Goal: Information Seeking & Learning: Learn about a topic

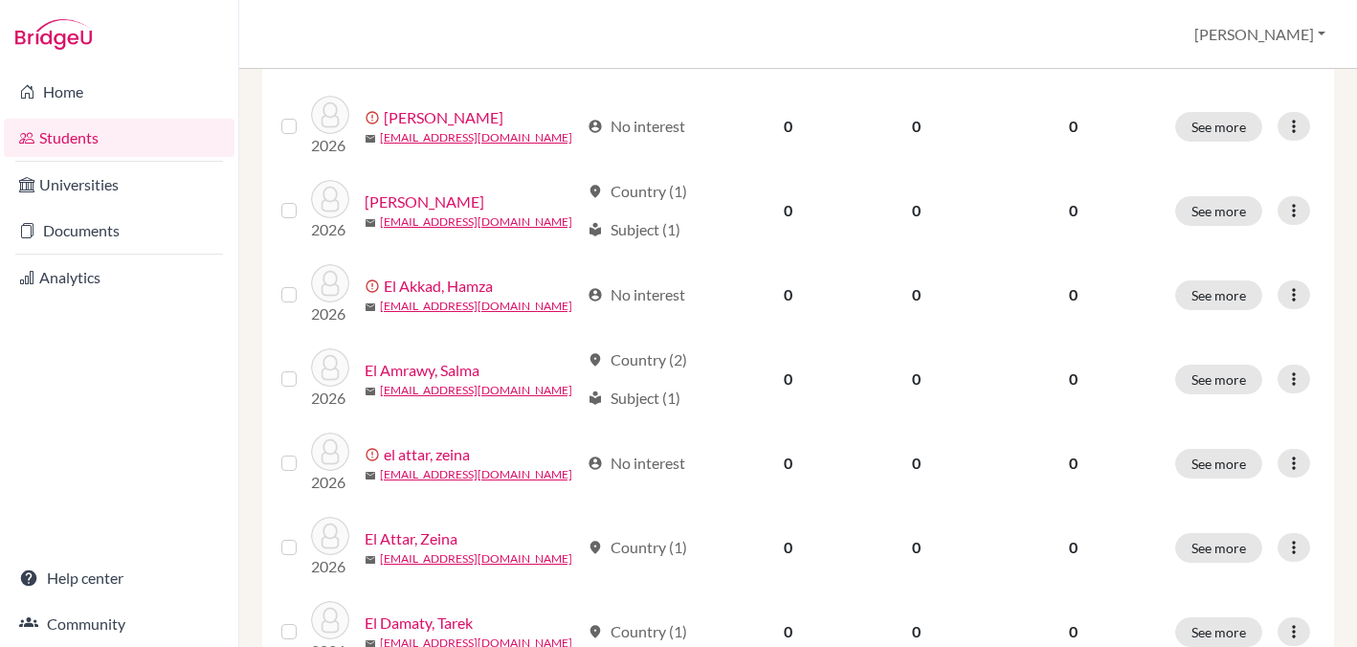
scroll to position [617, 0]
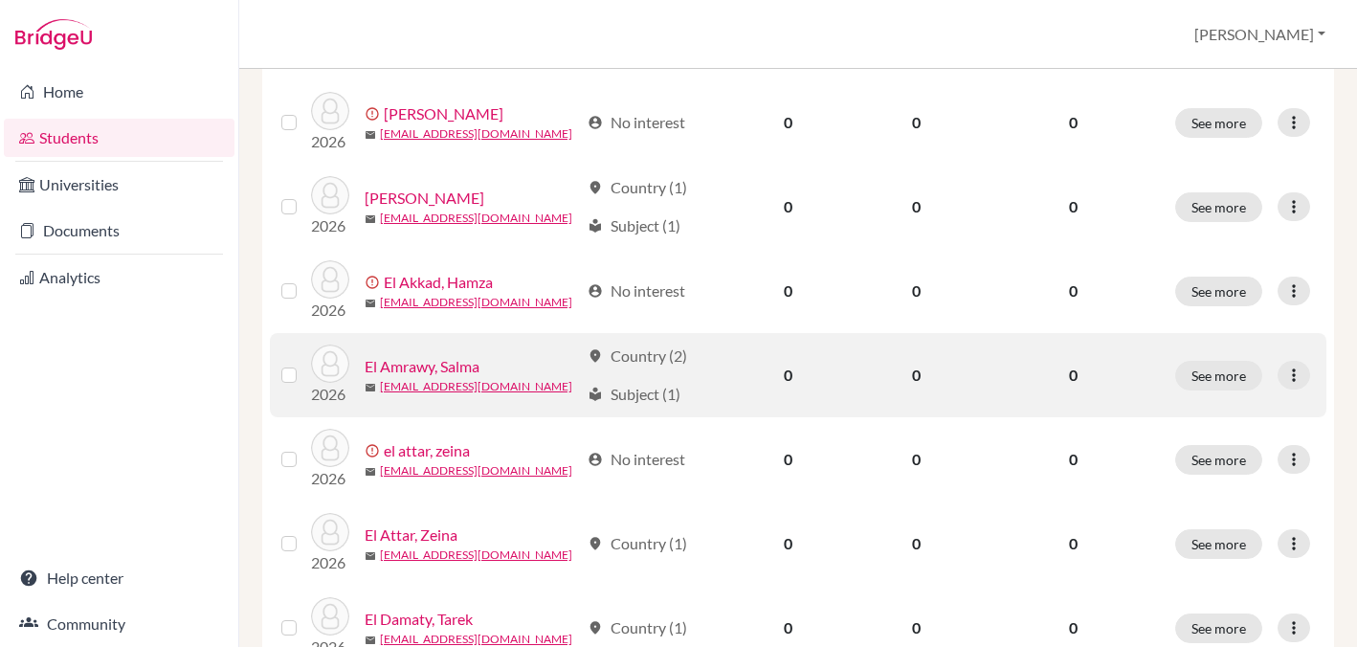
click at [437, 370] on link "El Amrawy, Salma" at bounding box center [422, 366] width 115 height 23
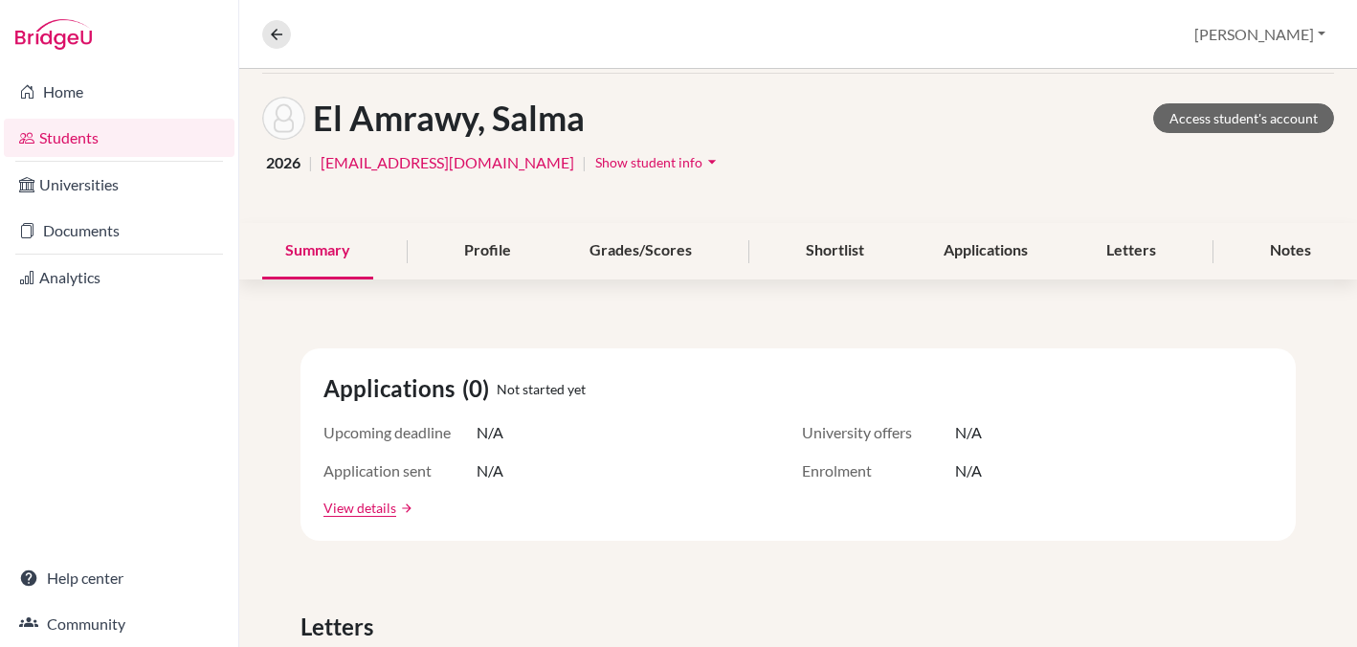
scroll to position [77, 0]
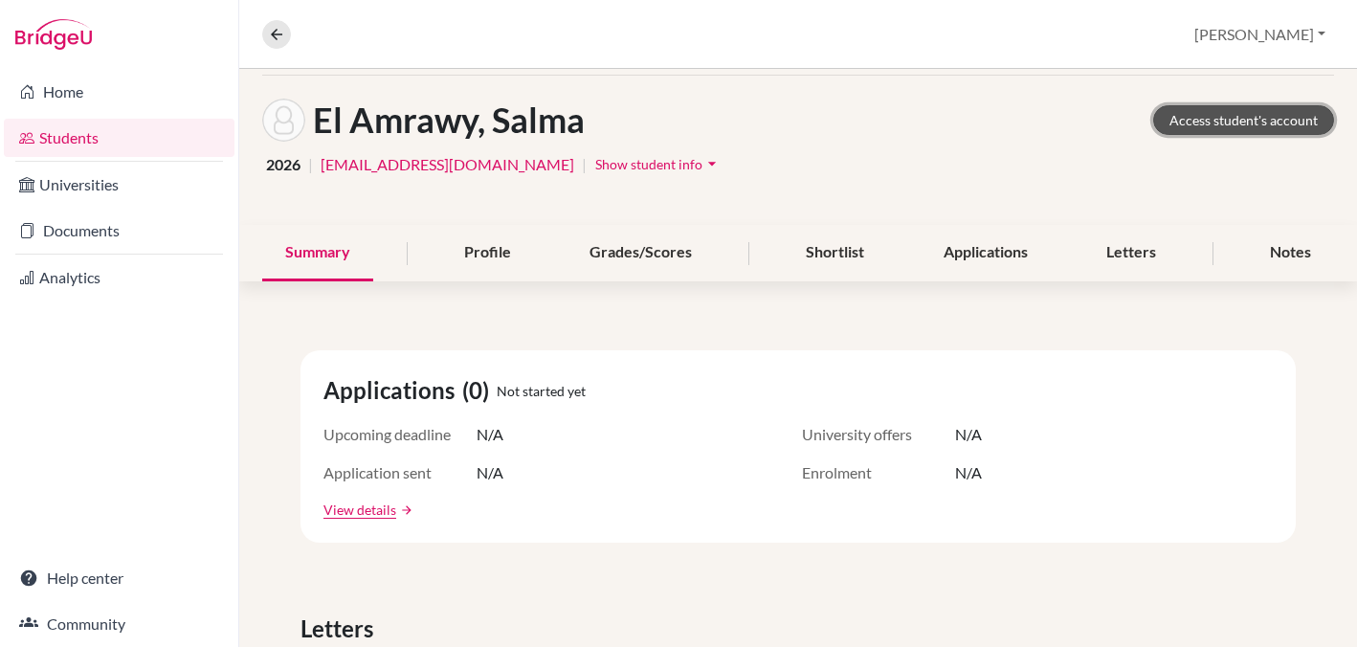
click at [1194, 123] on link "Access student's account" at bounding box center [1243, 120] width 181 height 30
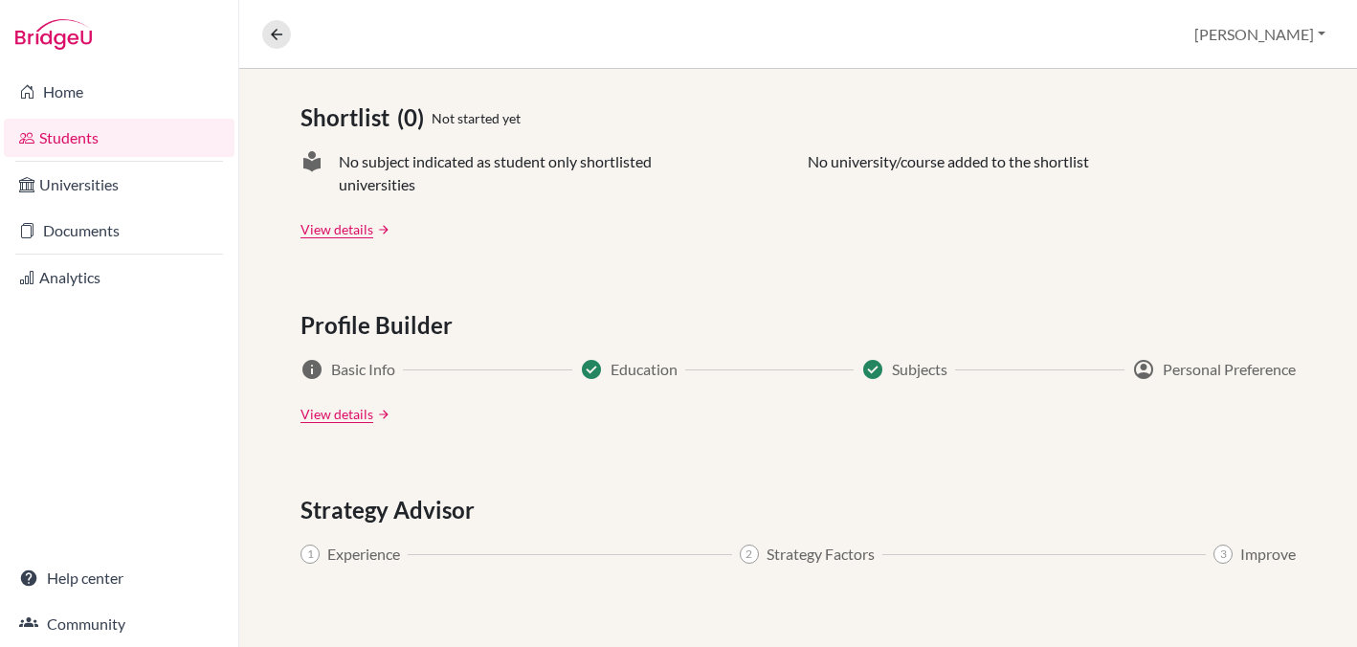
scroll to position [823, 0]
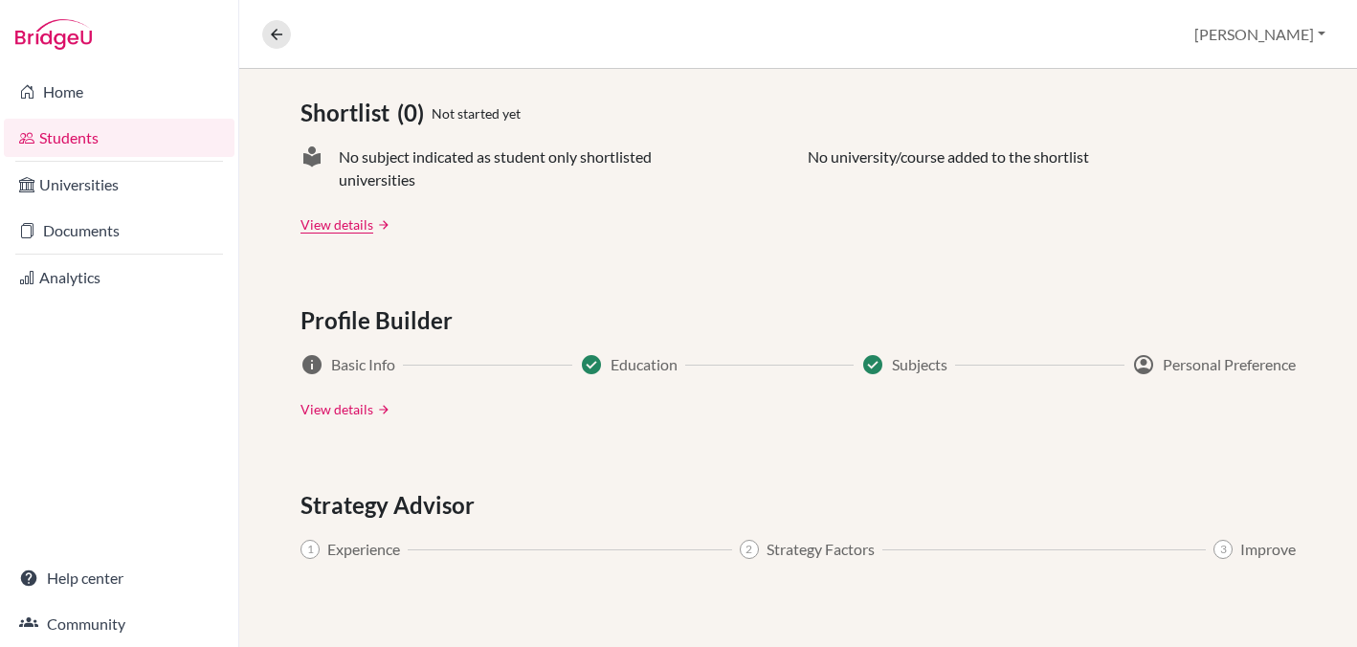
click at [337, 410] on link "View details" at bounding box center [337, 409] width 73 height 20
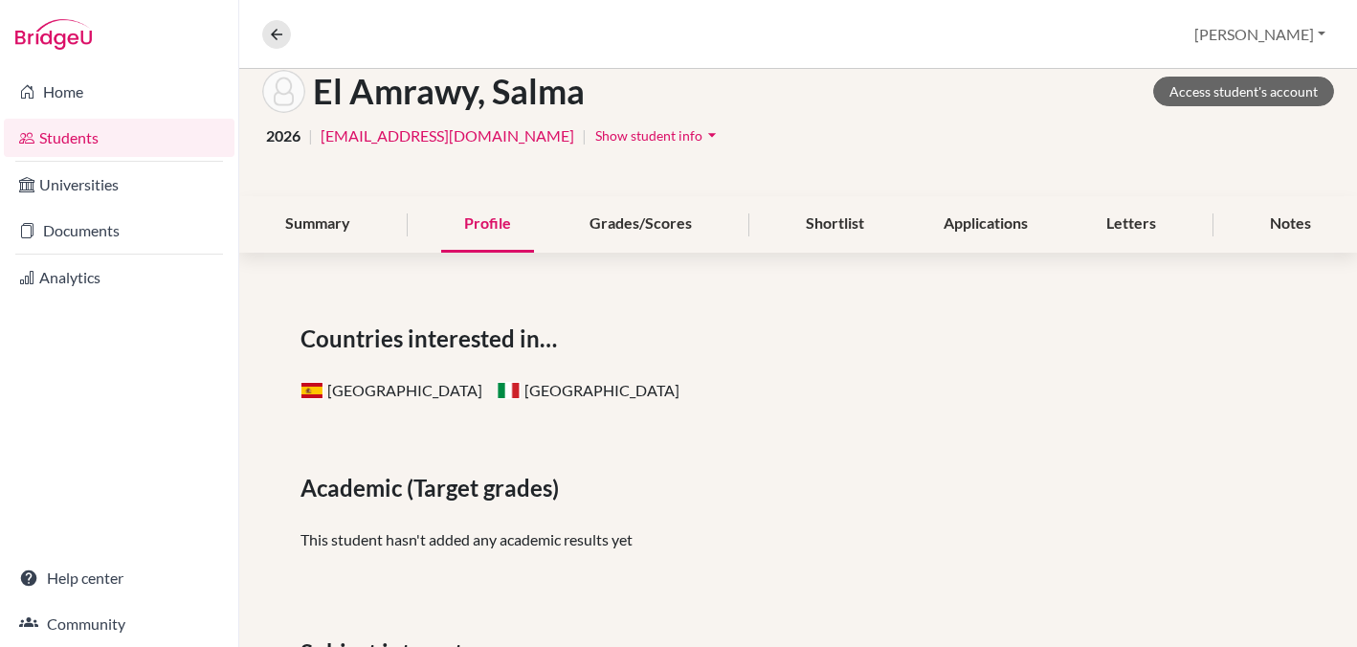
scroll to position [106, 0]
click at [959, 212] on div "Applications" at bounding box center [986, 223] width 130 height 56
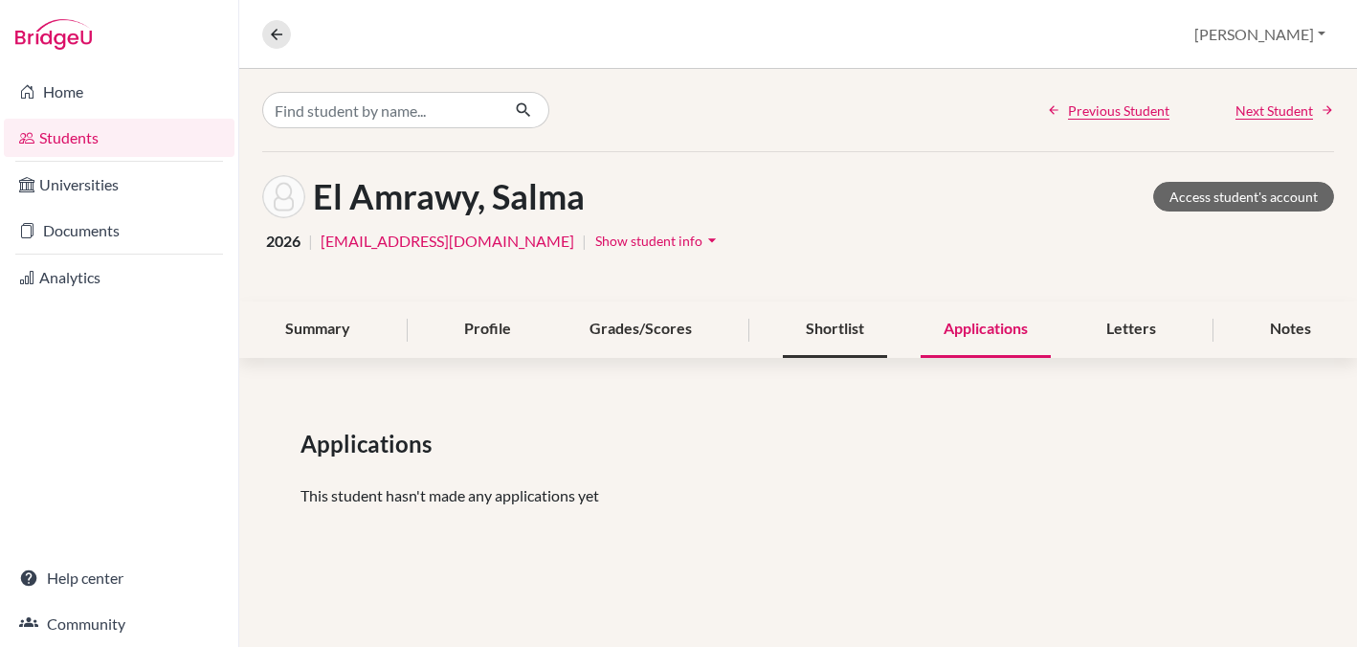
click at [820, 324] on div "Shortlist" at bounding box center [835, 330] width 104 height 56
click at [501, 326] on div "Profile" at bounding box center [487, 330] width 93 height 56
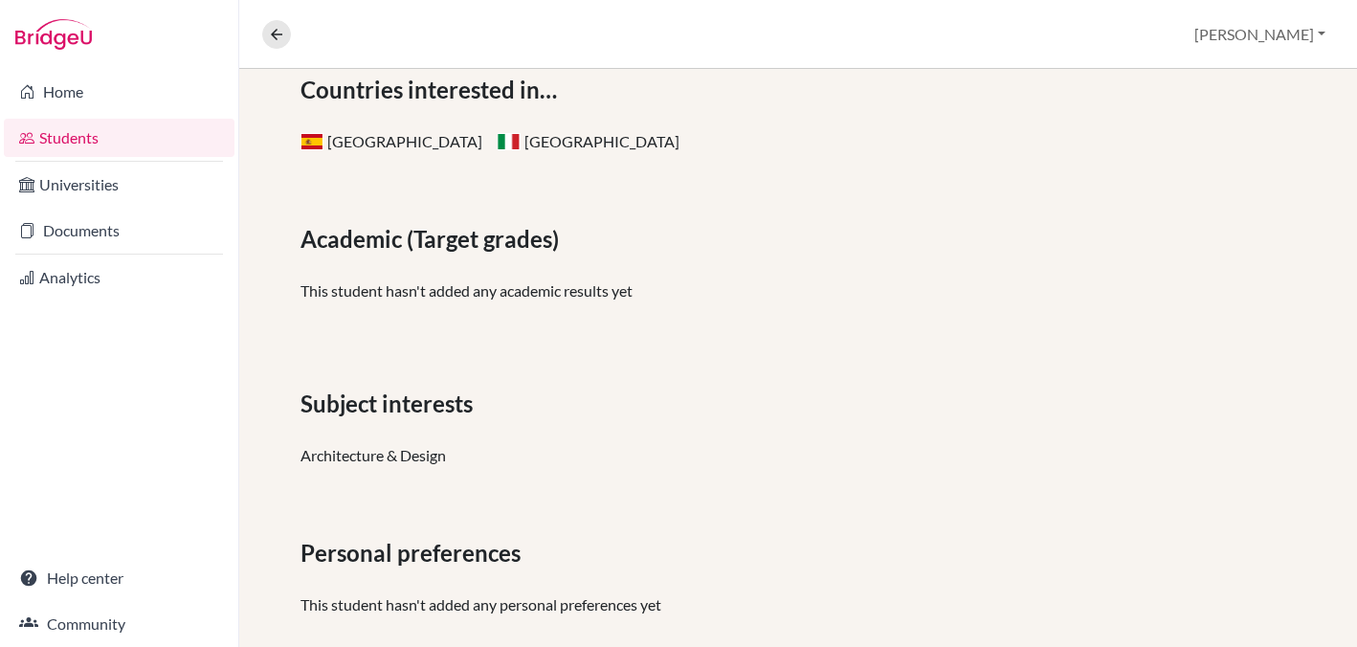
scroll to position [385, 0]
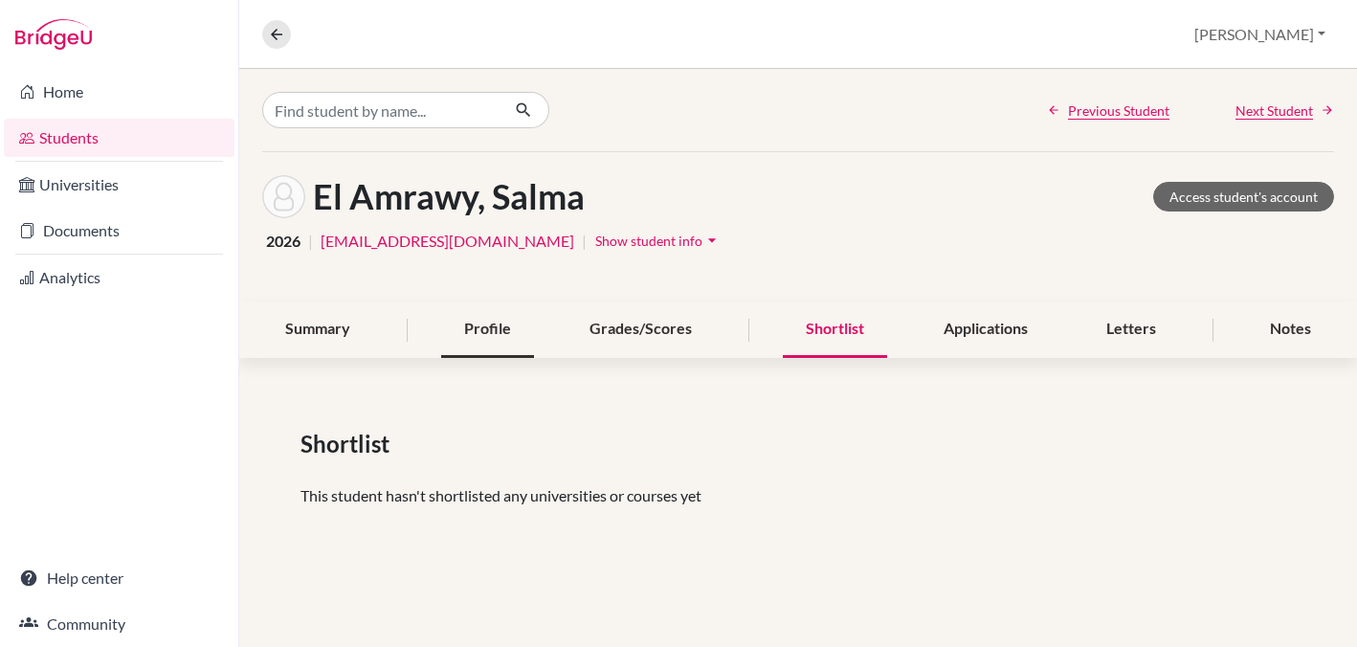
click at [480, 324] on div "Profile" at bounding box center [487, 330] width 93 height 56
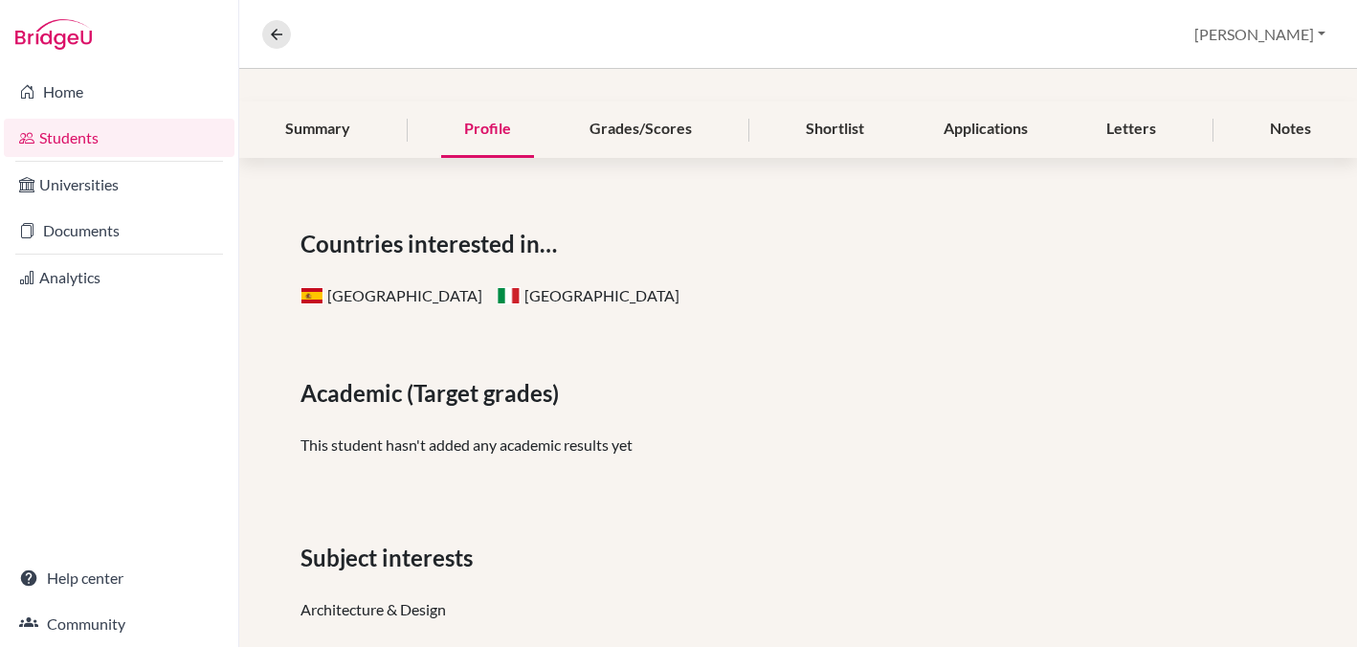
scroll to position [194, 0]
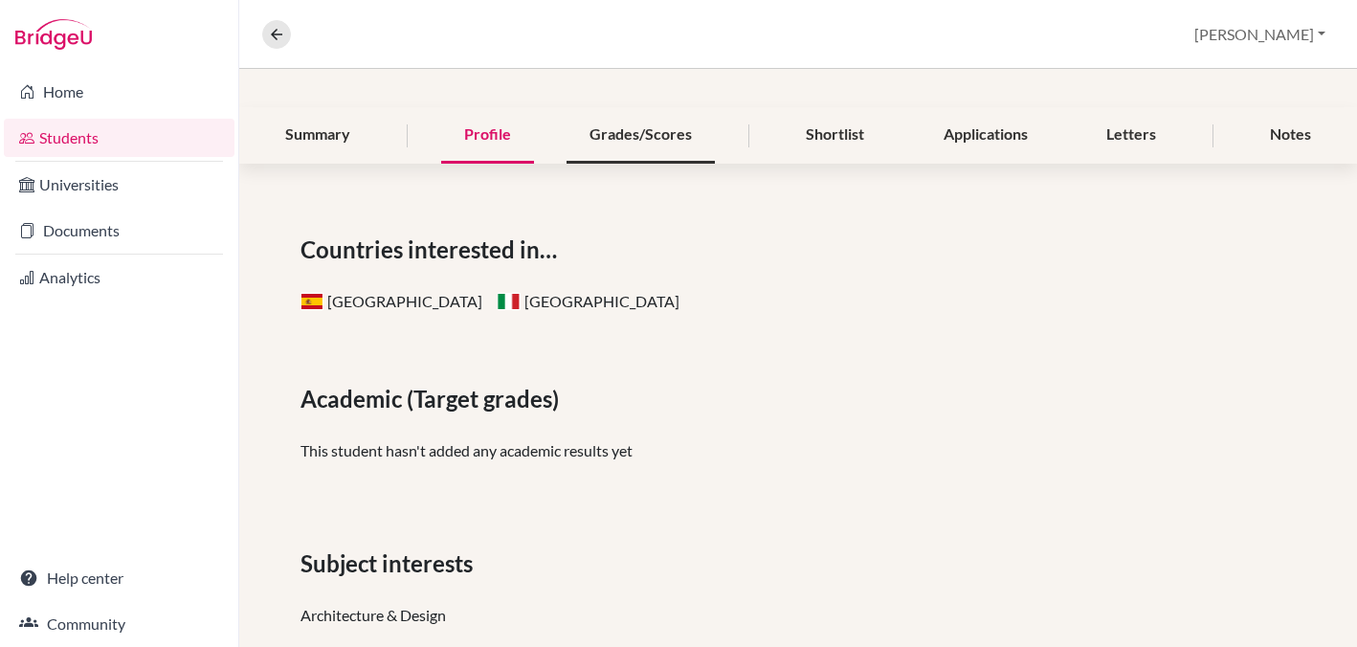
click at [623, 141] on div "Grades/Scores" at bounding box center [641, 135] width 148 height 56
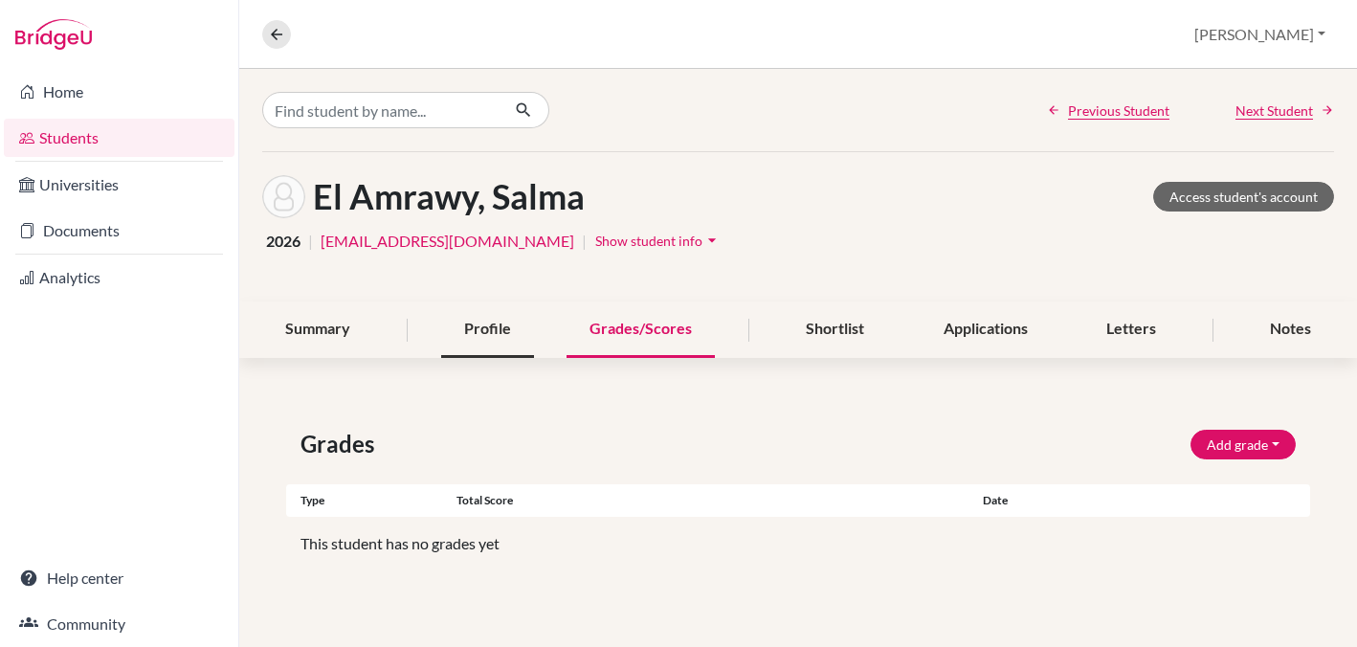
click at [478, 332] on div "Profile" at bounding box center [487, 330] width 93 height 56
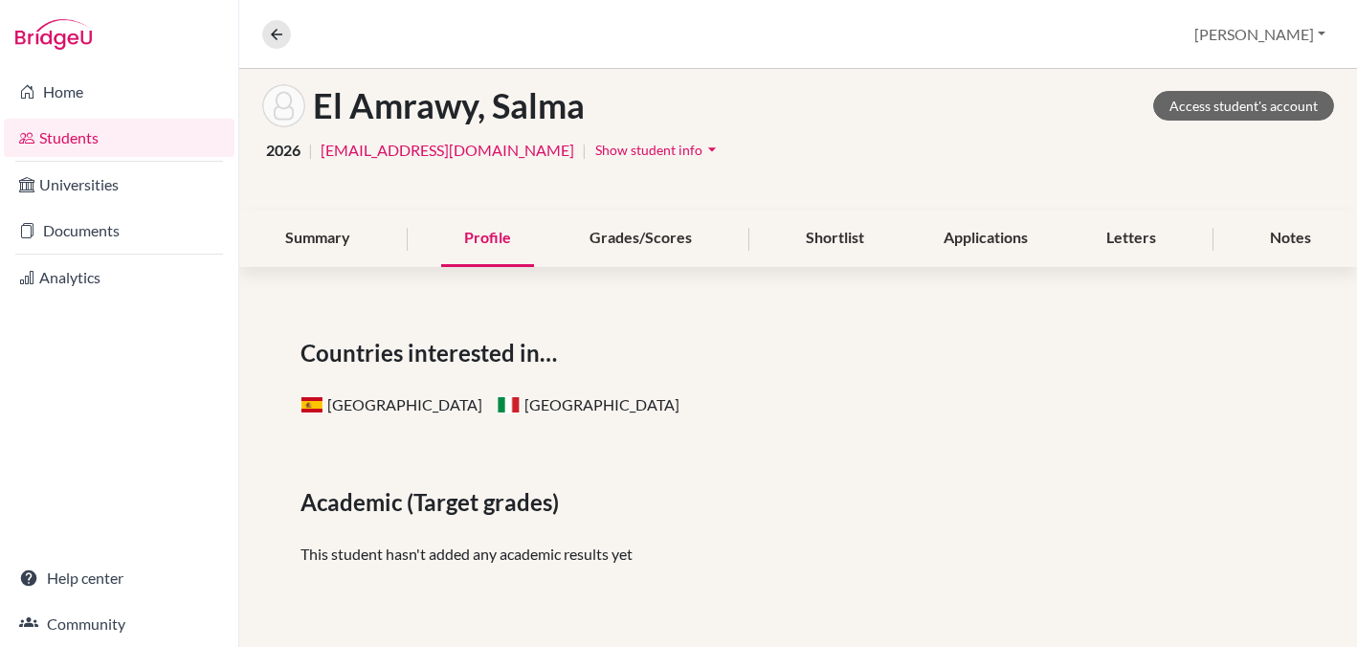
scroll to position [72, 0]
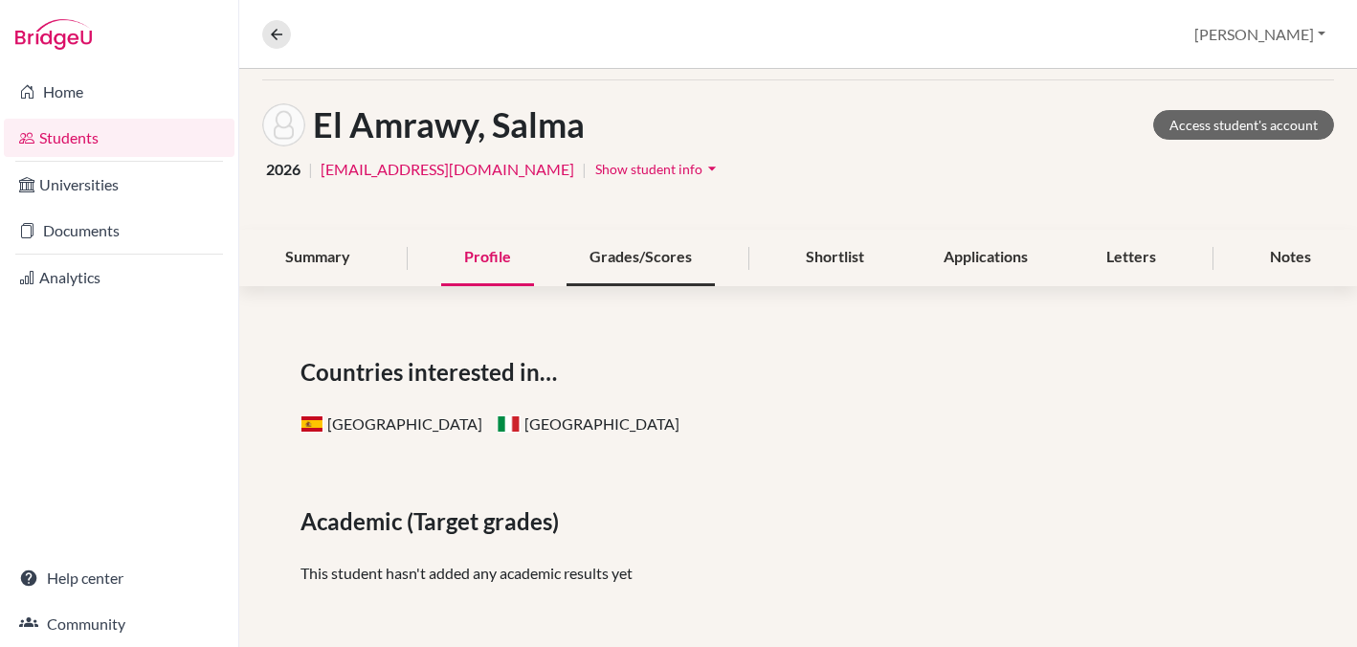
click at [640, 251] on div "Grades/Scores" at bounding box center [641, 258] width 148 height 56
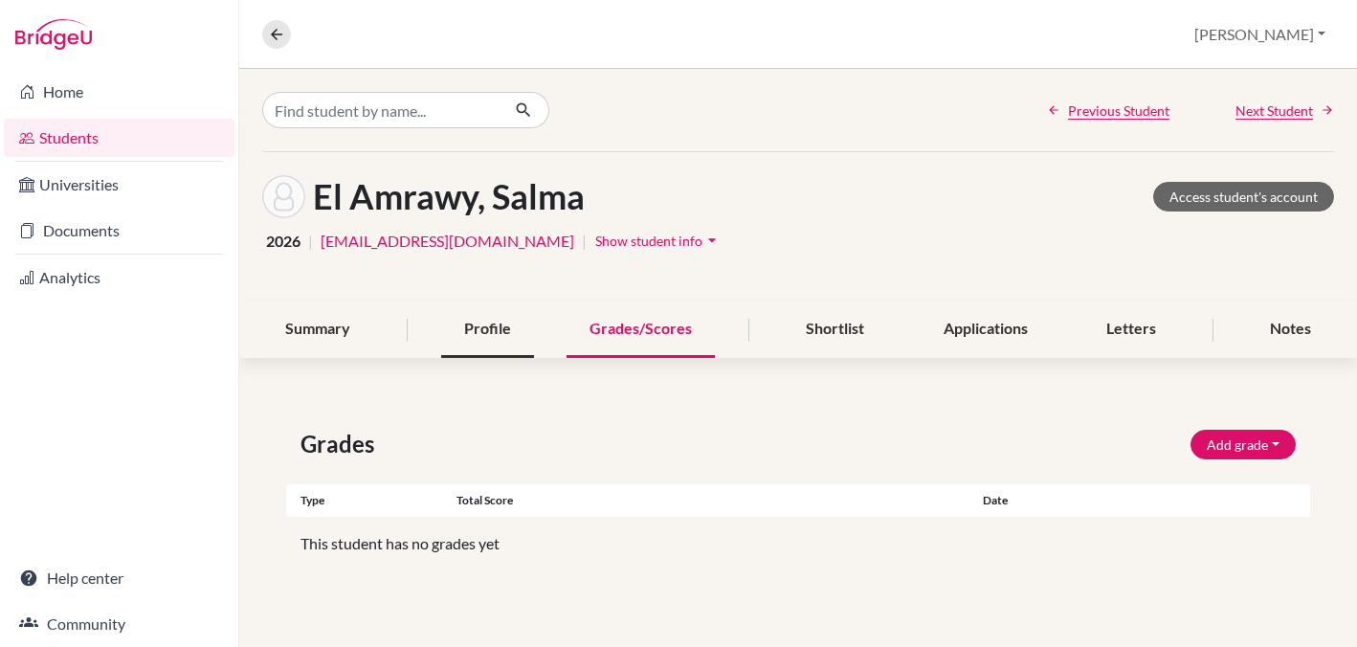
click at [500, 331] on div "Profile" at bounding box center [487, 330] width 93 height 56
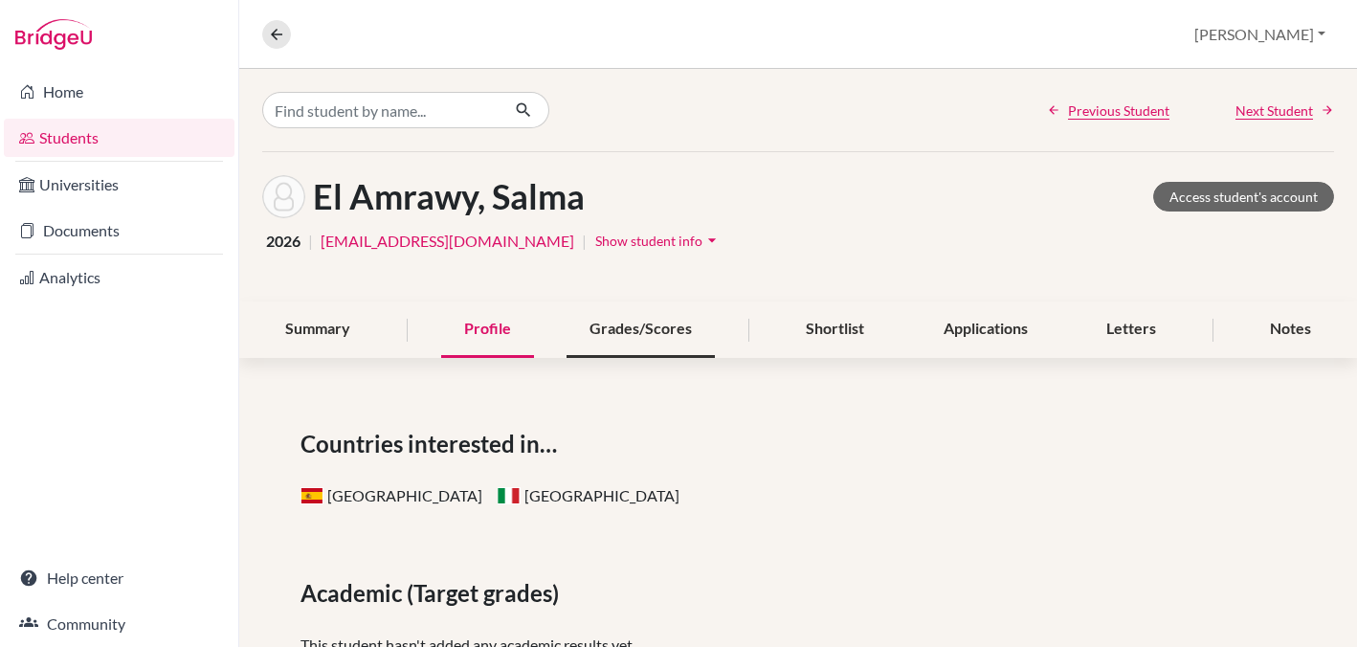
click at [620, 334] on div "Grades/Scores" at bounding box center [641, 330] width 148 height 56
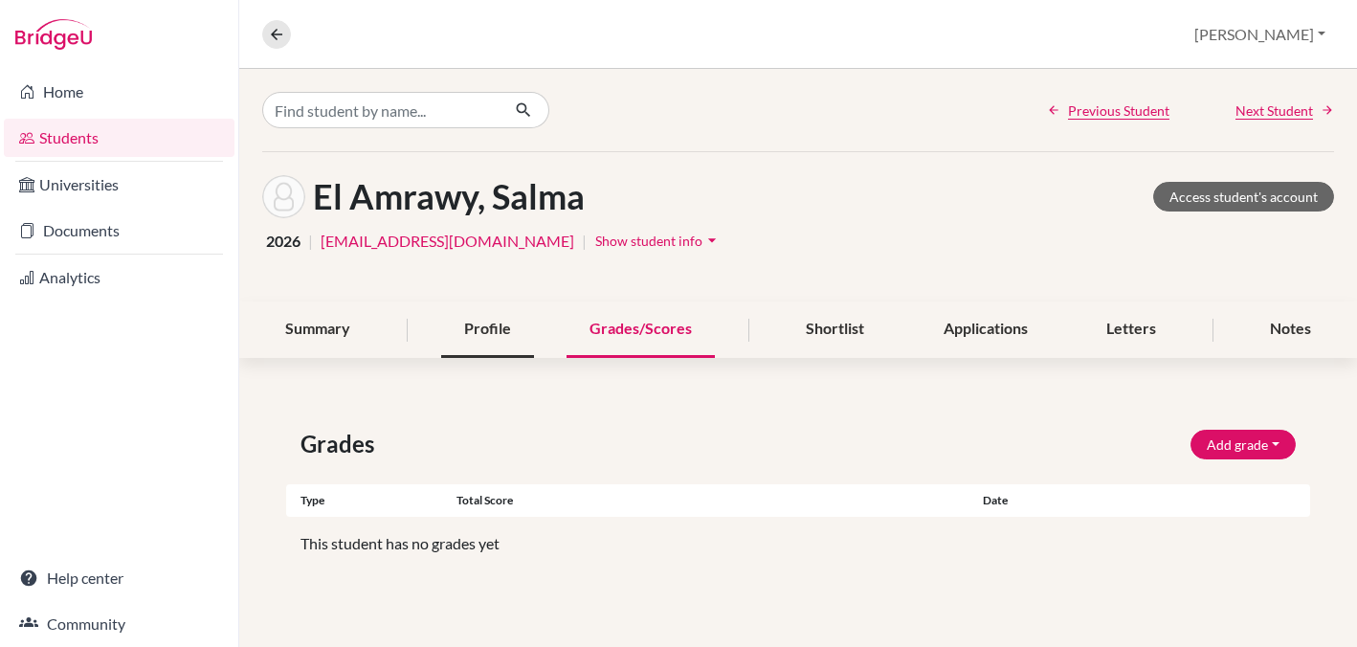
click at [487, 328] on div "Profile" at bounding box center [487, 330] width 93 height 56
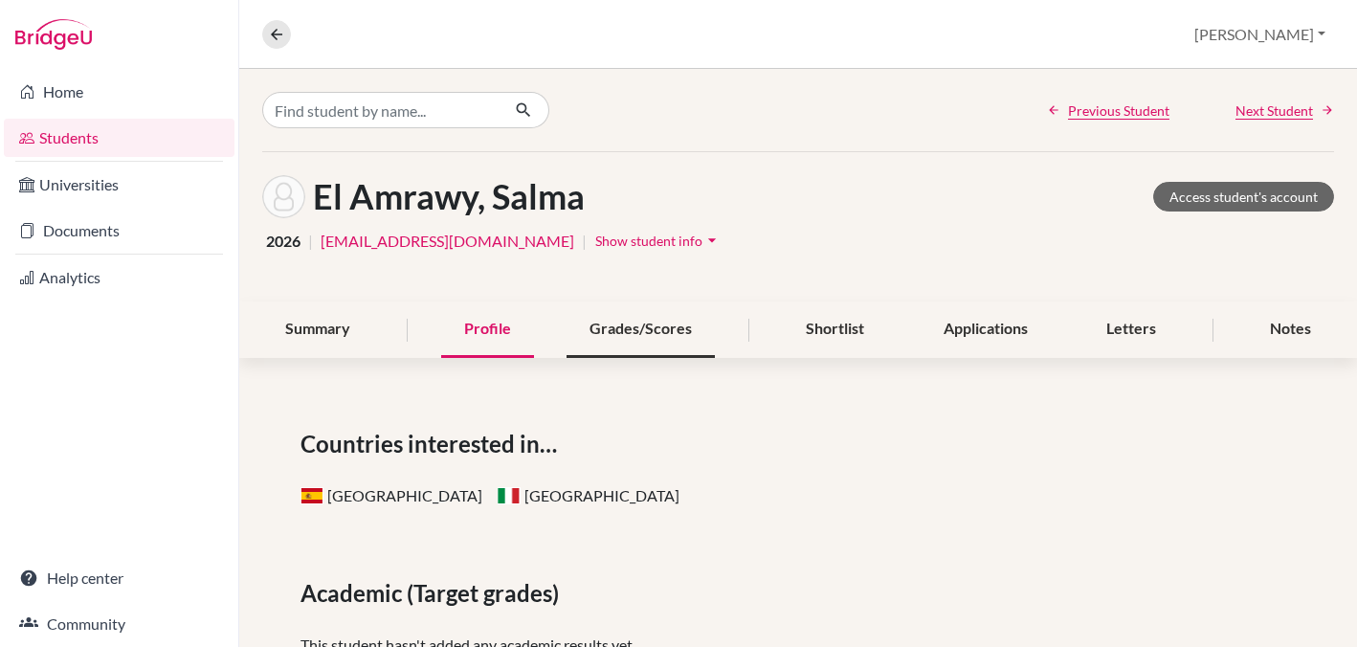
click at [616, 323] on div "Grades/Scores" at bounding box center [641, 330] width 148 height 56
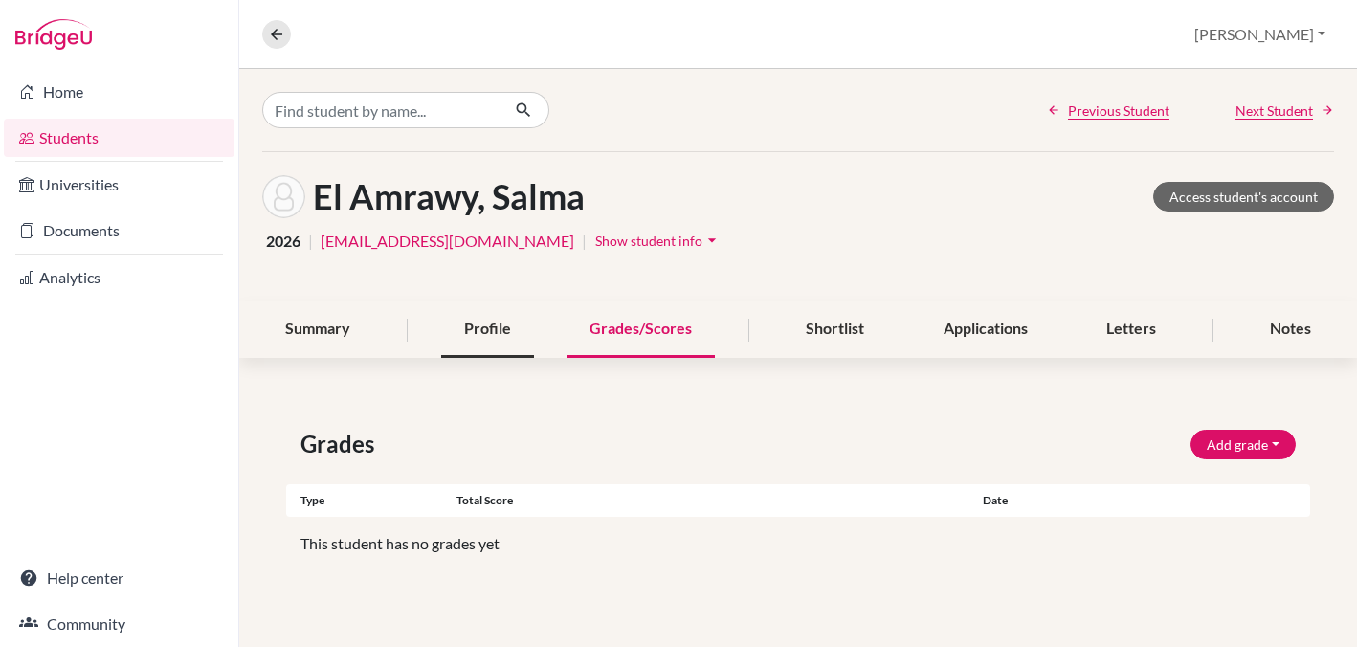
click at [489, 335] on div "Profile" at bounding box center [487, 330] width 93 height 56
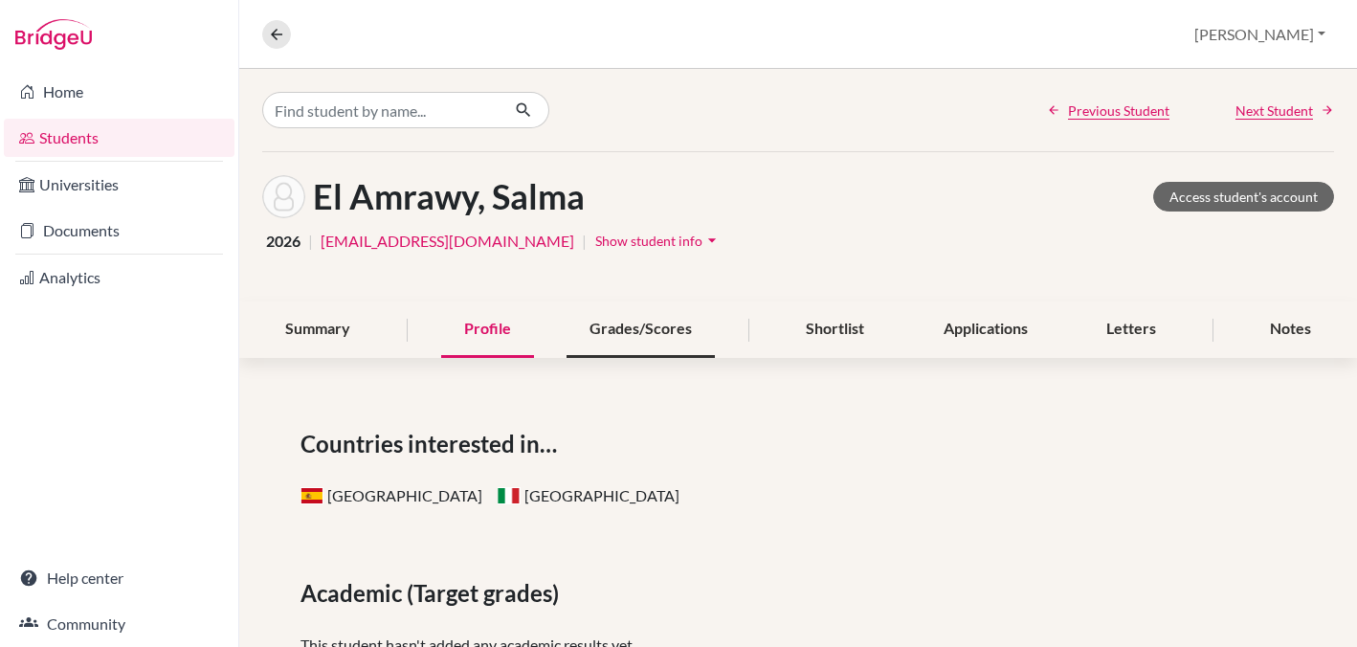
click at [634, 320] on div "Grades/Scores" at bounding box center [641, 330] width 148 height 56
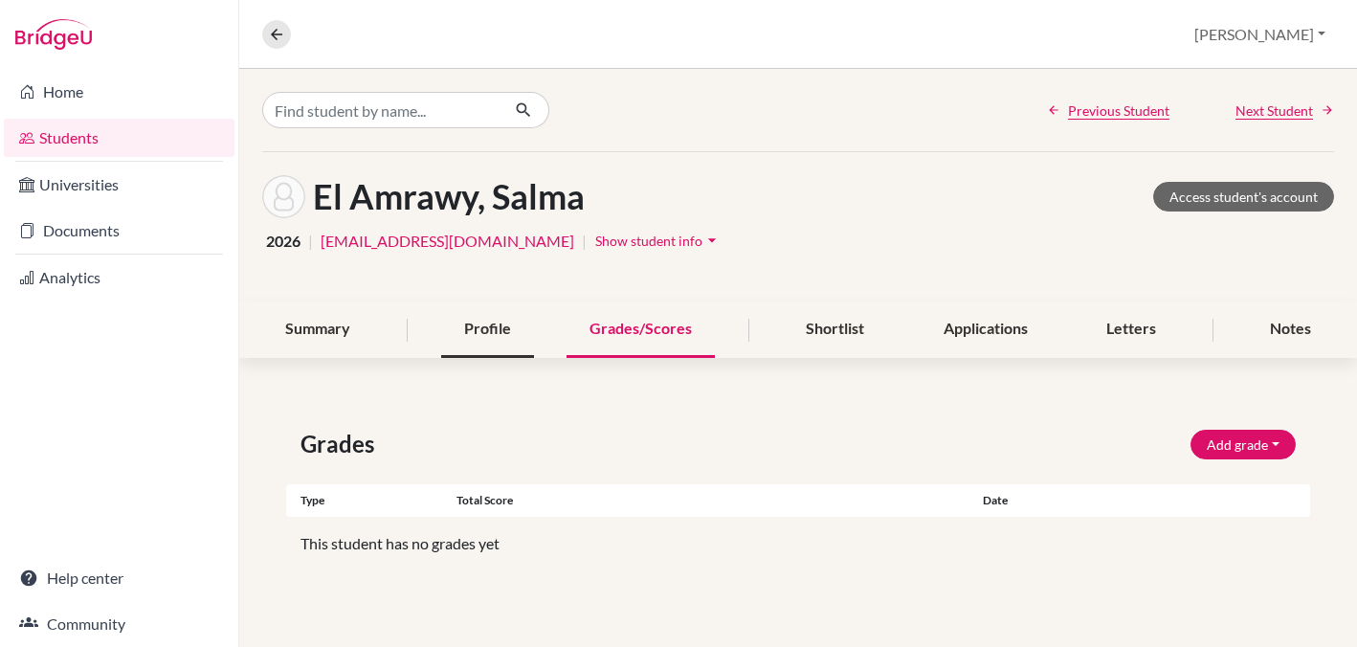
click at [490, 329] on div "Profile" at bounding box center [487, 330] width 93 height 56
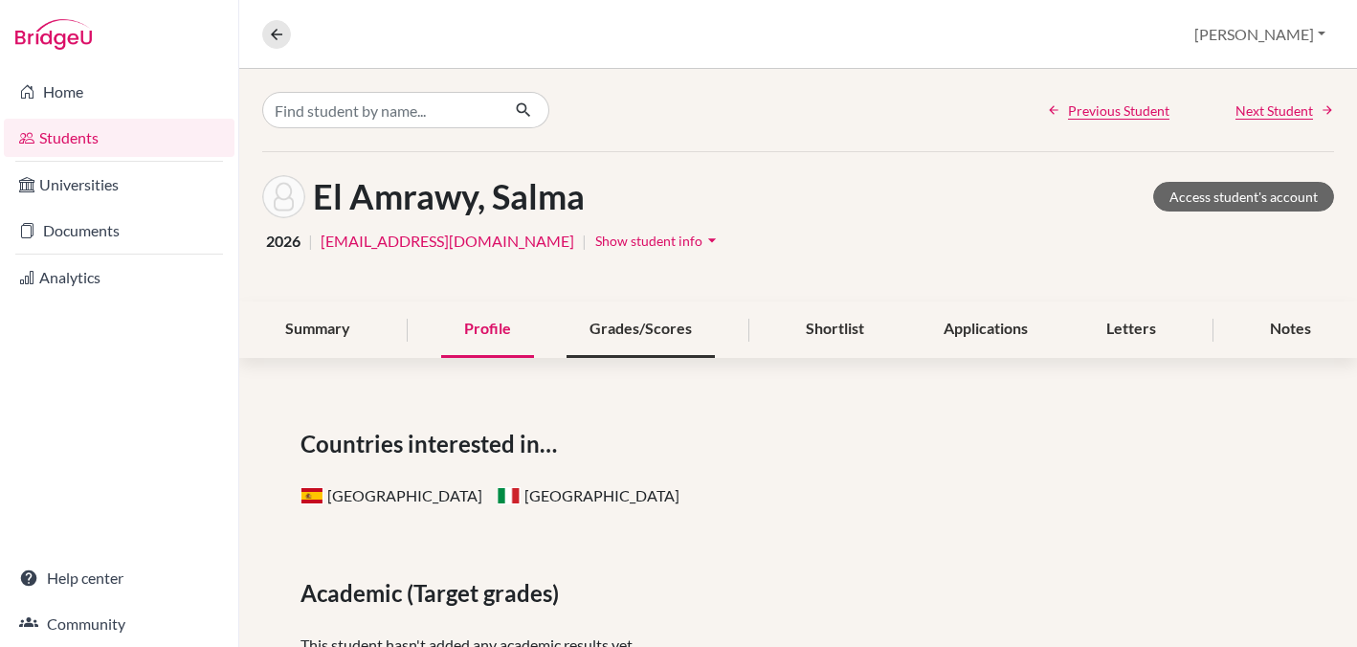
click at [648, 330] on div "Grades/Scores" at bounding box center [641, 330] width 148 height 56
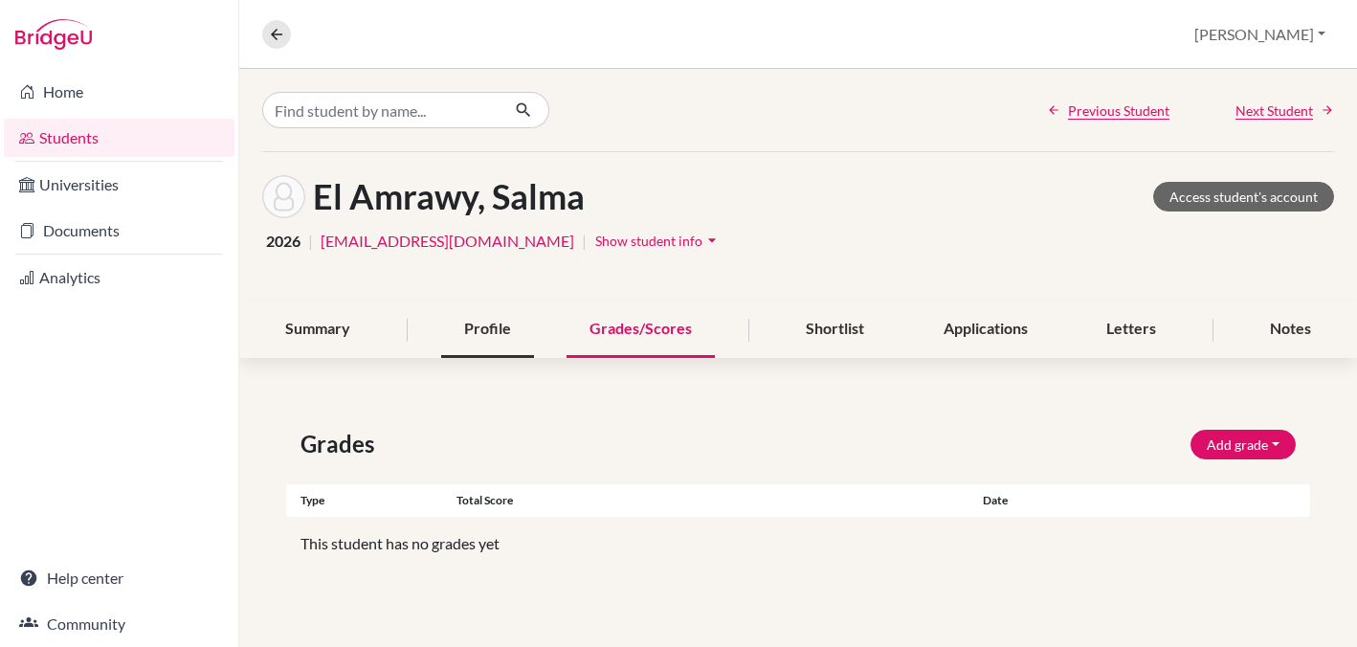
click at [488, 330] on div "Profile" at bounding box center [487, 330] width 93 height 56
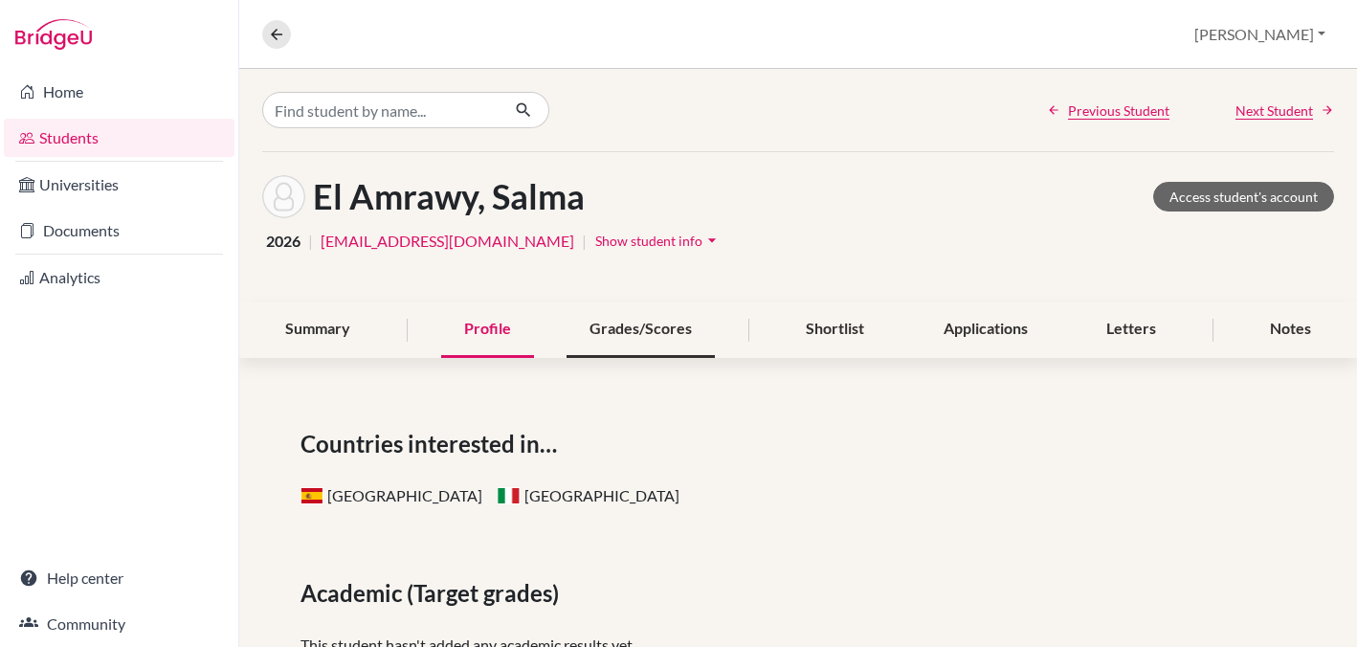
click at [647, 328] on div "Grades/Scores" at bounding box center [641, 330] width 148 height 56
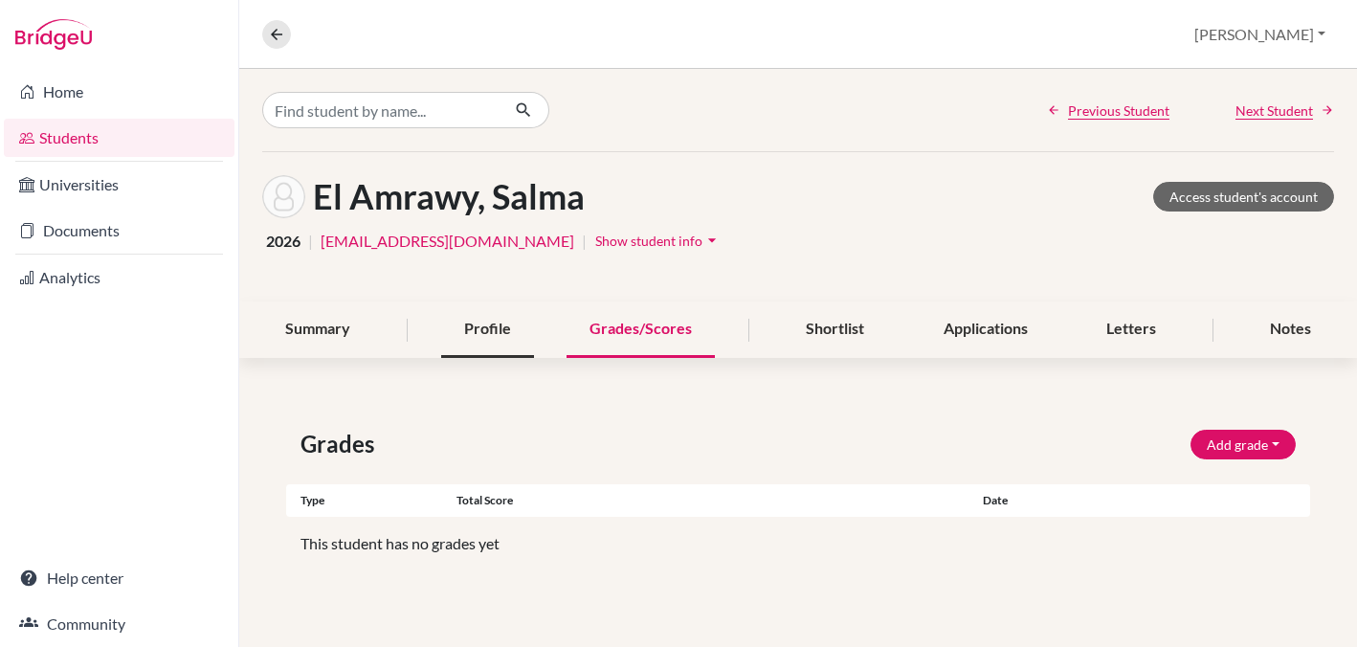
click at [482, 332] on div "Profile" at bounding box center [487, 330] width 93 height 56
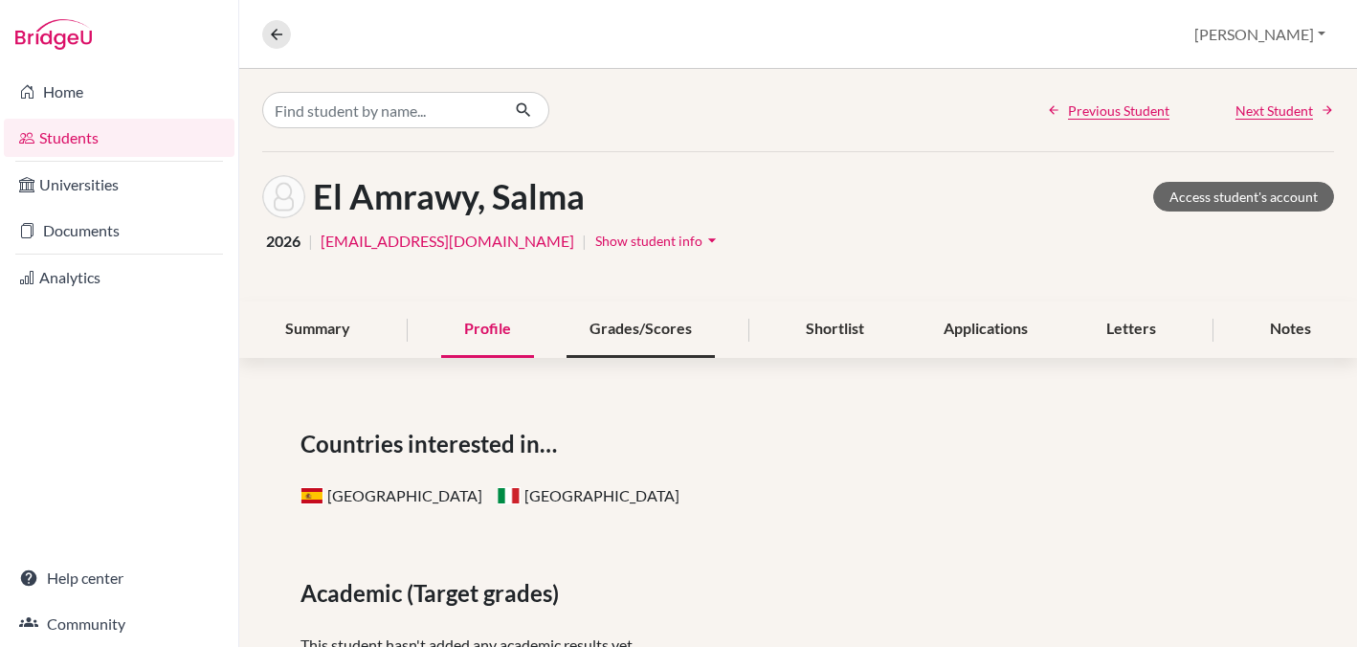
click at [606, 327] on div "Grades/Scores" at bounding box center [641, 330] width 148 height 56
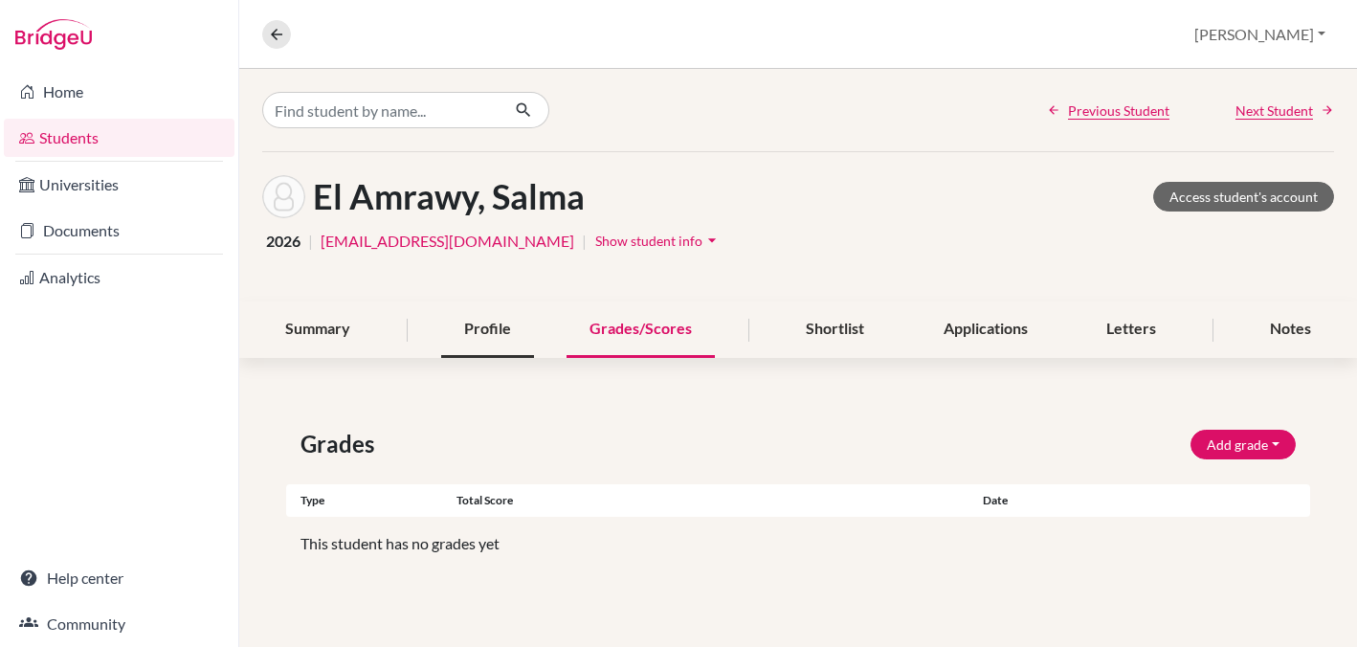
click at [491, 330] on div "Profile" at bounding box center [487, 330] width 93 height 56
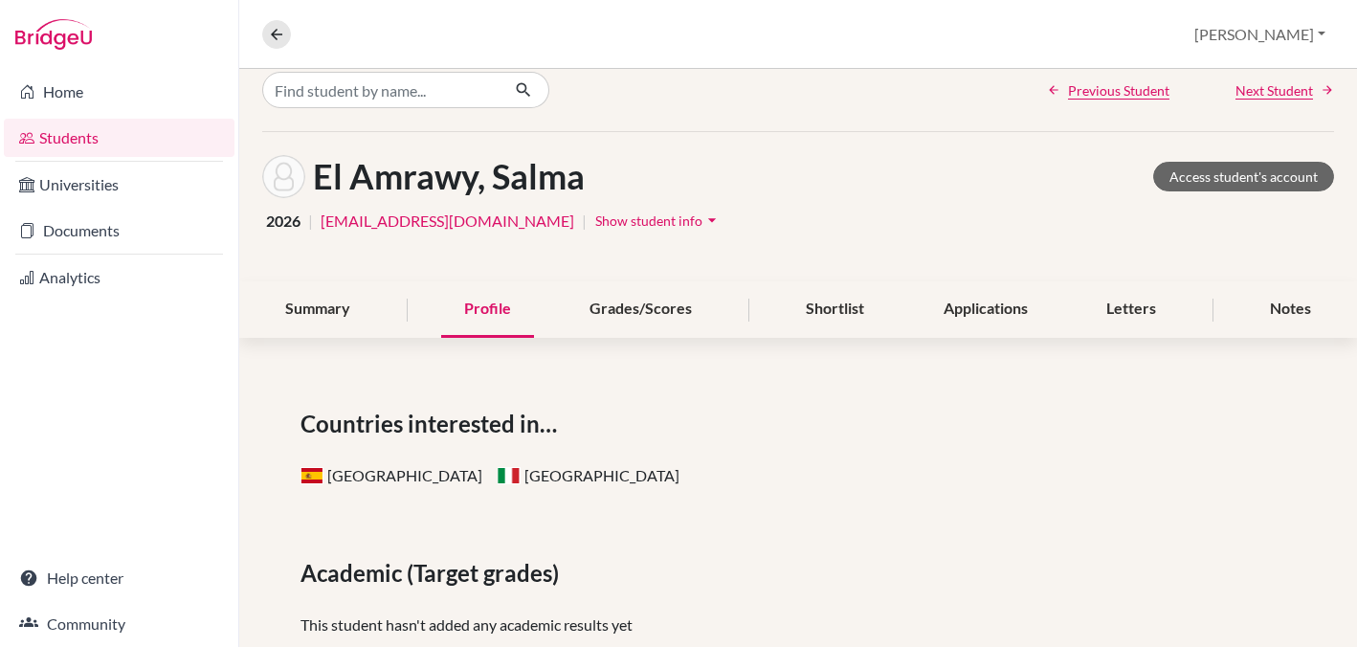
scroll to position [41, 0]
